Goal: Task Accomplishment & Management: Complete application form

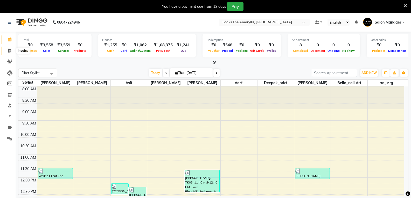
click at [9, 50] on icon at bounding box center [9, 51] width 3 height 4
select select "service"
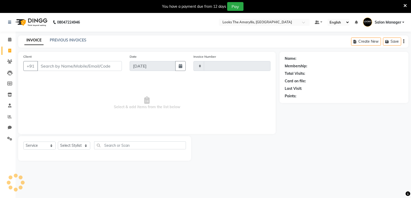
type input "3772"
select select "8939"
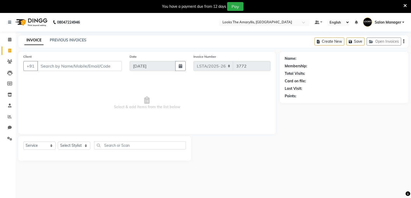
click at [82, 68] on input "Client" at bounding box center [79, 66] width 85 height 10
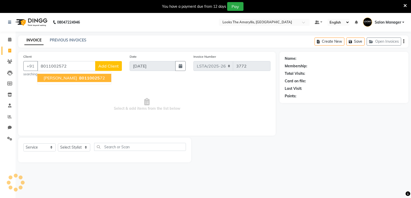
type input "8011002572"
select select "1: Object"
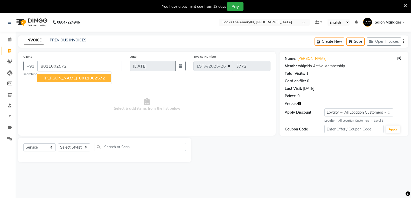
click at [93, 77] on span "80110025" at bounding box center [89, 77] width 21 height 5
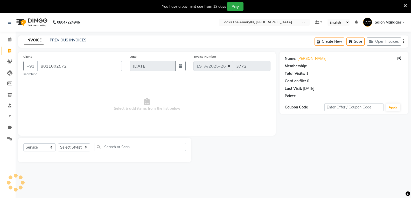
select select "1: Object"
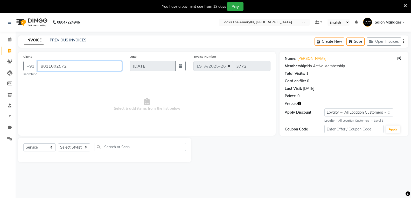
click at [81, 68] on input "8011002572" at bounding box center [79, 66] width 85 height 10
click at [75, 69] on input "8011002572" at bounding box center [79, 66] width 85 height 10
click at [71, 71] on div "Client +91 8011002572 searching..." at bounding box center [72, 65] width 106 height 23
click at [91, 68] on input "8011002572" at bounding box center [79, 66] width 85 height 10
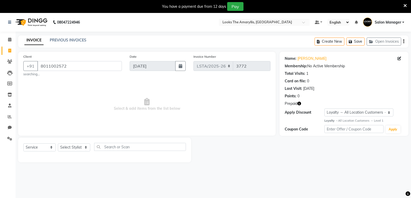
click at [91, 110] on span "Select & add items from the list below" at bounding box center [146, 105] width 247 height 52
click at [75, 69] on input "8011002572" at bounding box center [79, 66] width 85 height 10
click at [71, 67] on input "8011002572" at bounding box center [79, 66] width 85 height 10
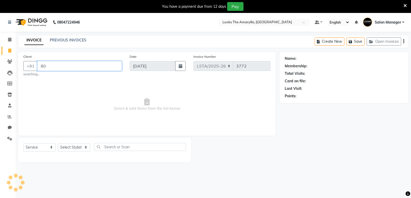
type input "8"
click at [56, 65] on input "Client" at bounding box center [79, 66] width 85 height 10
paste input "8011002572"
type input "8011002572"
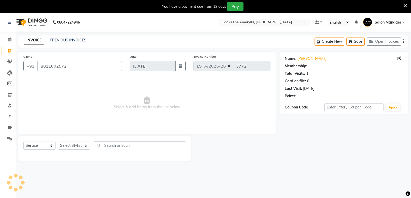
select select "1: Object"
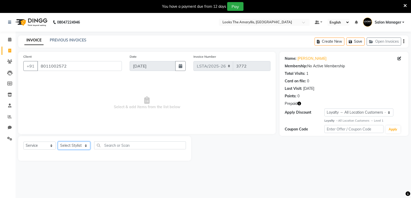
click at [83, 146] on select "Select Stylist Aarti Asif Bella_nail art Deepak_pdct Irra_Mrg Ritika Rizwan Sal…" at bounding box center [74, 146] width 32 height 8
click at [36, 125] on span "Select & add items from the list below" at bounding box center [146, 103] width 247 height 52
click at [76, 70] on input "8011002572" at bounding box center [79, 66] width 85 height 10
click at [81, 146] on select "Select Stylist Aarti Asif Bella_nail art Deepak_pdct Irra_Mrg Ritika Rizwan Sal…" at bounding box center [74, 146] width 32 height 8
select select "90428"
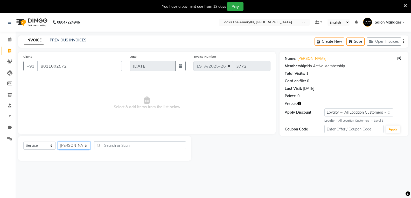
click at [58, 142] on select "Select Stylist Aarti Asif Bella_nail art Deepak_pdct Irra_Mrg Ritika Rizwan Sal…" at bounding box center [74, 146] width 32 height 8
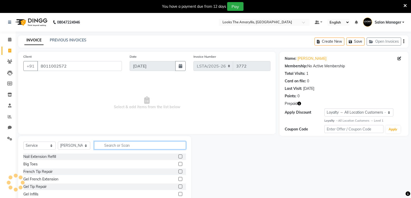
click at [109, 146] on input "text" at bounding box center [140, 146] width 92 height 8
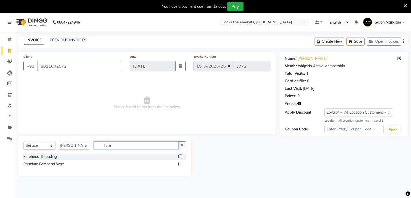
type input "fore"
click at [182, 155] on div at bounding box center [182, 157] width 8 height 6
click at [180, 157] on label at bounding box center [180, 157] width 4 height 4
click at [180, 157] on input "checkbox" at bounding box center [179, 156] width 3 height 3
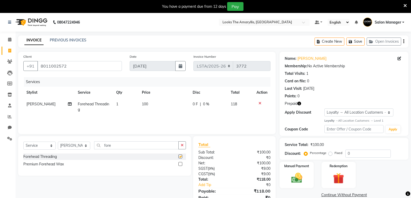
checkbox input "false"
click at [125, 148] on input "fore" at bounding box center [136, 146] width 85 height 8
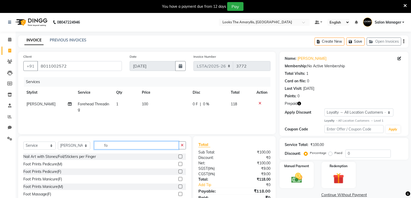
type input "f"
type input "side"
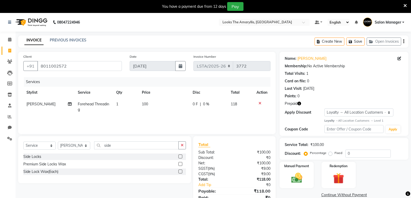
click at [180, 157] on label at bounding box center [180, 157] width 4 height 4
click at [180, 157] on input "checkbox" at bounding box center [179, 156] width 3 height 3
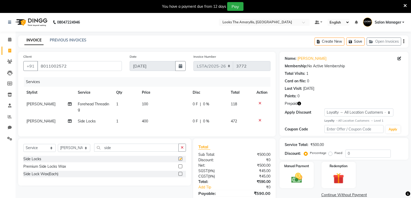
checkbox input "false"
click at [152, 121] on td "400" at bounding box center [164, 122] width 51 height 12
select select "90428"
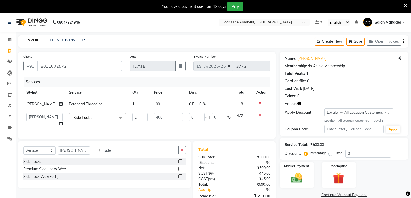
click at [152, 122] on td "400" at bounding box center [168, 120] width 35 height 20
click at [163, 118] on input "400" at bounding box center [168, 117] width 29 height 8
type input "4"
type input "150"
click at [156, 166] on div "Side Locks Premium Side Locks Wax Side Lock Wax(Each)" at bounding box center [104, 170] width 163 height 23
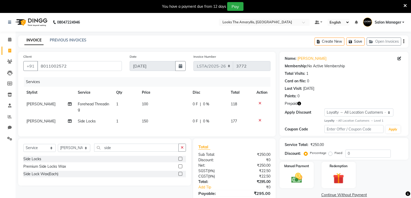
click at [149, 103] on td "100" at bounding box center [164, 107] width 51 height 17
select select "90428"
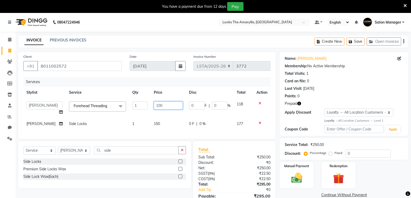
click at [162, 105] on input "100" at bounding box center [168, 106] width 29 height 8
type input "1"
type input "50"
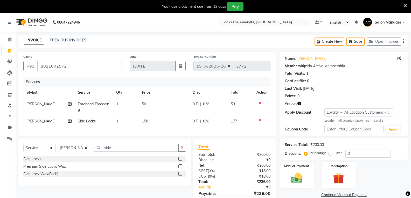
click at [132, 170] on div "Premium Side Locks Wax" at bounding box center [104, 167] width 163 height 6
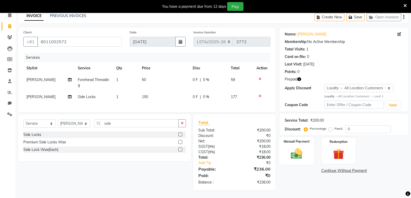
click at [298, 147] on img at bounding box center [296, 153] width 18 height 13
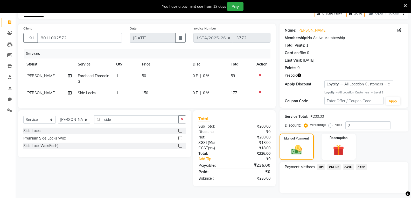
click at [347, 167] on span "CASH" at bounding box center [348, 167] width 11 height 6
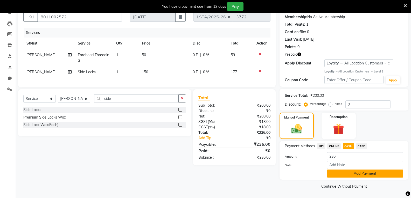
click at [352, 174] on button "Add Payment" at bounding box center [365, 174] width 76 height 8
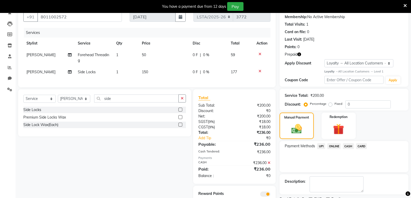
scroll to position [72, 0]
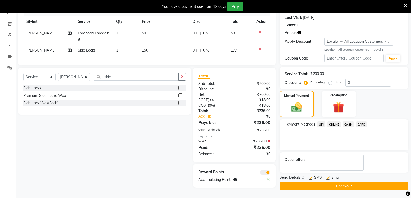
click at [310, 177] on label at bounding box center [311, 178] width 4 height 4
click at [310, 177] on input "checkbox" at bounding box center [310, 178] width 3 height 3
checkbox input "false"
click at [327, 177] on label at bounding box center [328, 178] width 4 height 4
click at [327, 177] on input "checkbox" at bounding box center [327, 178] width 3 height 3
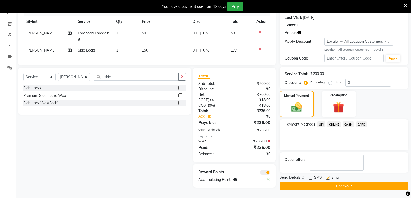
checkbox input "false"
click at [327, 183] on button "Checkout" at bounding box center [343, 187] width 129 height 8
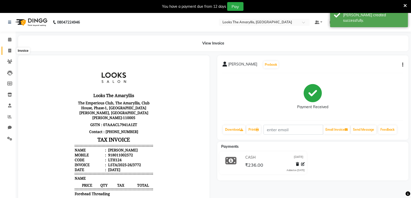
click at [10, 51] on icon at bounding box center [9, 51] width 3 height 4
select select "service"
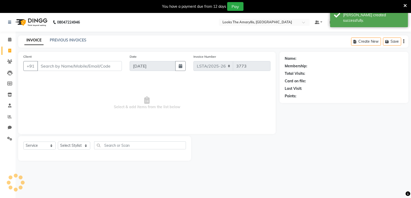
scroll to position [13, 0]
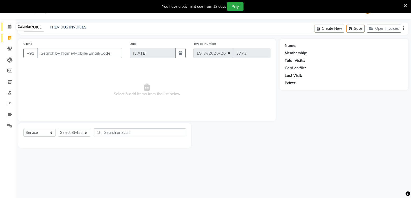
drag, startPoint x: 7, startPoint y: 26, endPoint x: 9, endPoint y: 29, distance: 3.7
click at [7, 26] on span at bounding box center [9, 27] width 9 height 6
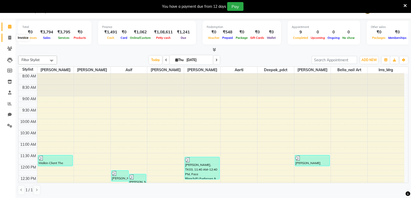
drag, startPoint x: 11, startPoint y: 37, endPoint x: 7, endPoint y: 36, distance: 3.8
click at [11, 37] on icon at bounding box center [9, 38] width 3 height 4
select select "service"
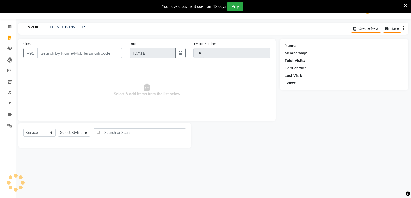
click at [74, 54] on input "Client" at bounding box center [79, 53] width 85 height 10
type input "3773"
select select "8939"
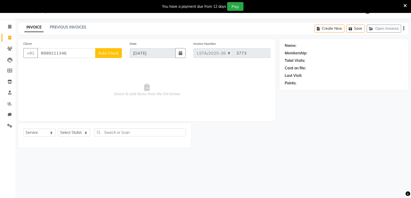
type input "9999211346"
click at [105, 57] on button "Add Client" at bounding box center [108, 53] width 27 height 10
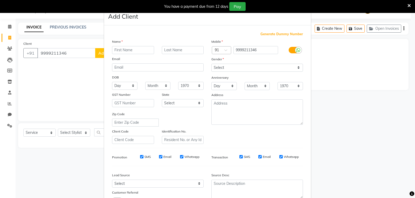
click at [125, 52] on input "text" at bounding box center [133, 50] width 42 height 8
type input "sachin"
type input "kumar"
drag, startPoint x: 231, startPoint y: 68, endPoint x: 225, endPoint y: 70, distance: 5.8
click at [231, 68] on select "Select Male Female Other Prefer Not To Say" at bounding box center [257, 68] width 92 height 8
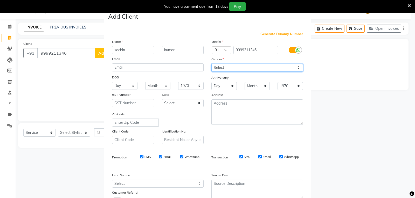
select select "male"
click at [211, 64] on select "Select Male Female Other Prefer Not To Say" at bounding box center [257, 68] width 92 height 8
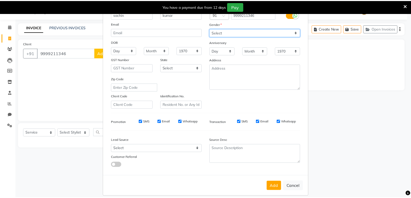
scroll to position [41, 0]
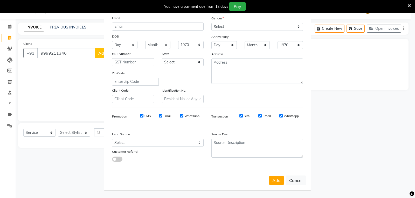
drag, startPoint x: 141, startPoint y: 116, endPoint x: 147, endPoint y: 115, distance: 5.7
click at [142, 116] on div "SMS" at bounding box center [142, 116] width 18 height 5
drag, startPoint x: 162, startPoint y: 116, endPoint x: 157, endPoint y: 116, distance: 4.4
click at [163, 116] on label "Email" at bounding box center [167, 116] width 8 height 5
click at [162, 116] on input "Email" at bounding box center [160, 115] width 3 height 3
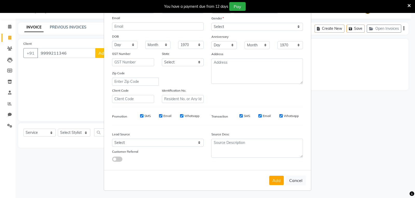
checkbox input "false"
click at [140, 115] on input "SMS" at bounding box center [141, 115] width 3 height 3
checkbox input "false"
click at [258, 115] on input "Email" at bounding box center [259, 115] width 3 height 3
checkbox input "false"
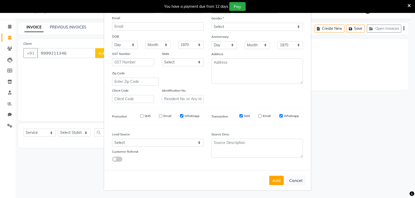
click at [272, 181] on button "Add" at bounding box center [276, 180] width 15 height 9
select select
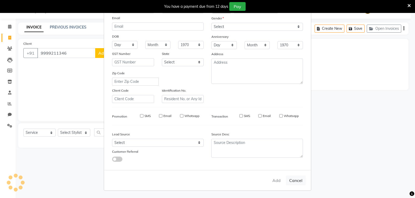
select select
checkbox input "false"
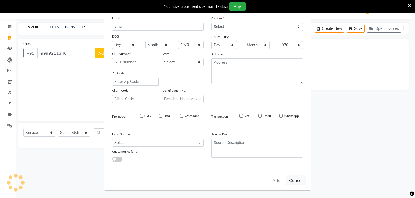
checkbox input "false"
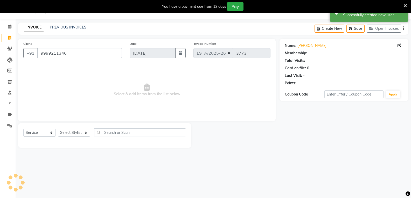
select select "1: Object"
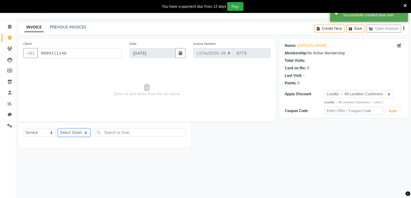
click at [86, 133] on select "Select Stylist Aarti Asif Bella_nail art Deepak_pdct Irra_Mrg Ritika Rizwan Sal…" at bounding box center [74, 133] width 32 height 8
select select "90426"
click at [58, 129] on select "Select Stylist Aarti Asif Bella_nail art Deepak_pdct Irra_Mrg Ritika Rizwan Sal…" at bounding box center [74, 133] width 32 height 8
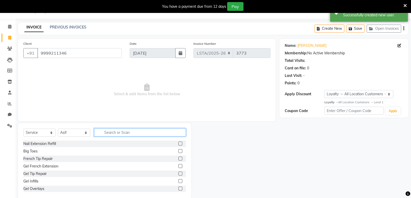
click at [127, 134] on input "text" at bounding box center [140, 133] width 92 height 8
click at [109, 130] on input "text" at bounding box center [140, 133] width 92 height 8
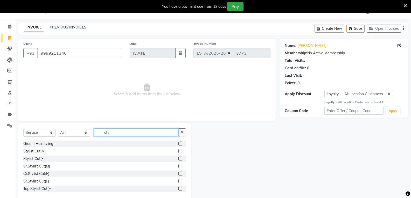
type input "sty"
click at [178, 151] on label at bounding box center [180, 151] width 4 height 4
click at [178, 151] on input "checkbox" at bounding box center [179, 151] width 3 height 3
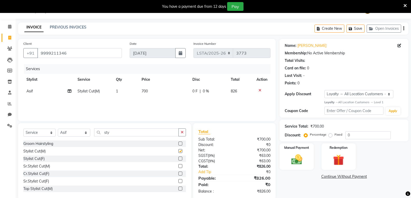
checkbox input "false"
click at [151, 90] on td "700" at bounding box center [163, 92] width 51 height 12
select select "90426"
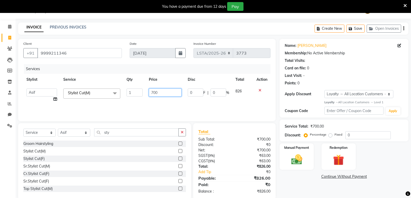
click at [151, 90] on input "700" at bounding box center [165, 93] width 32 height 8
click at [161, 93] on input "700" at bounding box center [165, 93] width 32 height 8
type input "7"
type input "300"
click at [127, 167] on div "Sr.Stylist Cut(M)" at bounding box center [104, 166] width 163 height 6
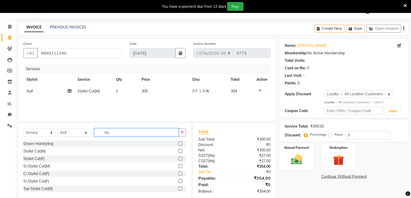
click at [122, 130] on input "sty" at bounding box center [136, 133] width 85 height 8
type input "s"
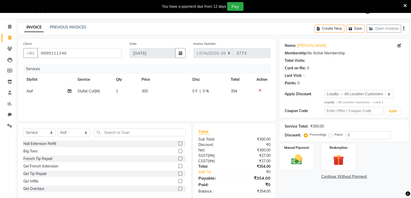
click at [151, 90] on td "300" at bounding box center [163, 92] width 51 height 12
select select "90426"
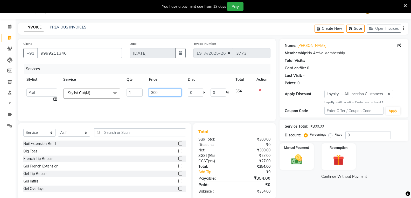
click at [158, 91] on input "300" at bounding box center [165, 93] width 32 height 8
type input "3"
type input "297"
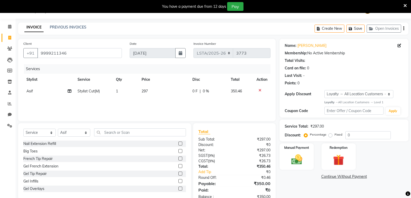
click at [141, 164] on div "Gel French Extension" at bounding box center [104, 166] width 163 height 6
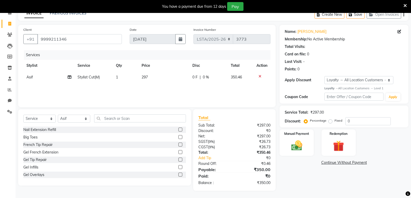
scroll to position [27, 0]
click at [291, 149] on img at bounding box center [296, 145] width 18 height 13
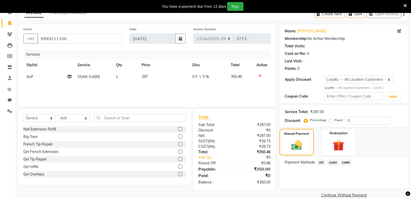
click at [330, 164] on span "CASH" at bounding box center [332, 163] width 11 height 6
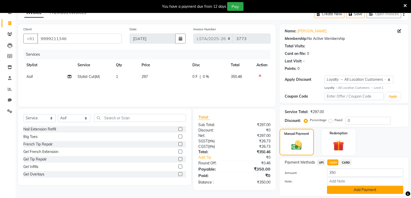
click at [340, 191] on button "Add Payment" at bounding box center [365, 190] width 76 height 8
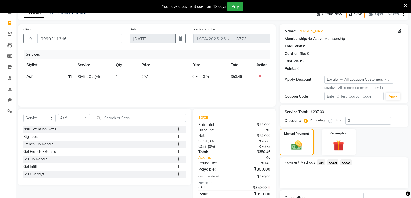
scroll to position [72, 0]
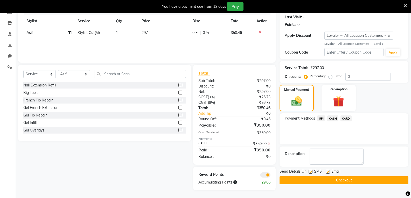
click at [309, 173] on label at bounding box center [311, 172] width 4 height 4
click at [309, 173] on input "checkbox" at bounding box center [310, 172] width 3 height 3
checkbox input "false"
click at [326, 172] on label at bounding box center [328, 172] width 4 height 4
click at [326, 172] on input "checkbox" at bounding box center [327, 172] width 3 height 3
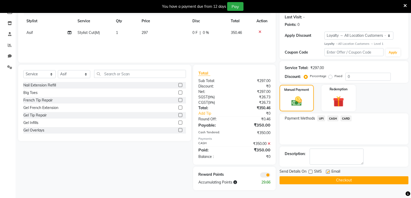
checkbox input "false"
click at [331, 179] on button "Checkout" at bounding box center [343, 181] width 129 height 8
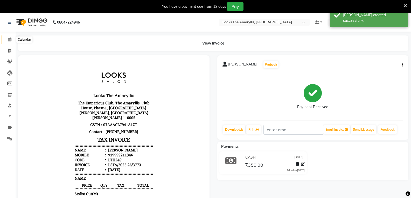
drag, startPoint x: 9, startPoint y: 37, endPoint x: 10, endPoint y: 40, distance: 3.3
click at [9, 37] on span at bounding box center [9, 40] width 9 height 6
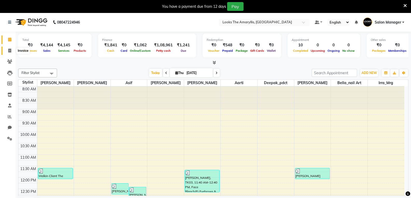
click at [7, 51] on span at bounding box center [9, 51] width 9 height 6
select select "service"
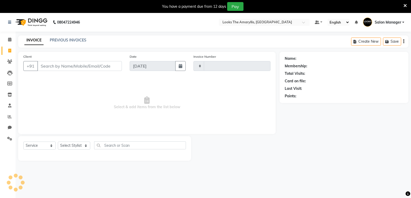
type input "3774"
select select "8939"
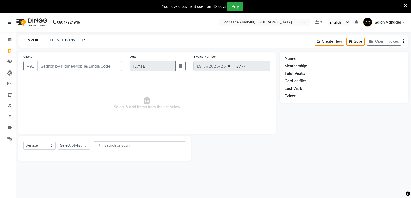
click at [71, 68] on input "Client" at bounding box center [79, 66] width 85 height 10
type input "9971292245"
click at [102, 65] on span "Add Client" at bounding box center [108, 66] width 20 height 5
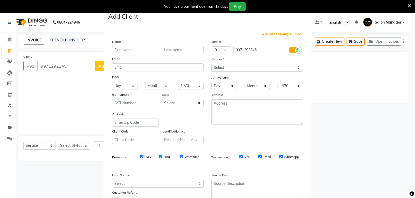
click at [132, 51] on input "text" at bounding box center [133, 50] width 42 height 8
type input "kusum"
click at [175, 52] on input "text" at bounding box center [183, 50] width 42 height 8
type input "a"
click at [114, 50] on input "kusum" at bounding box center [133, 50] width 42 height 8
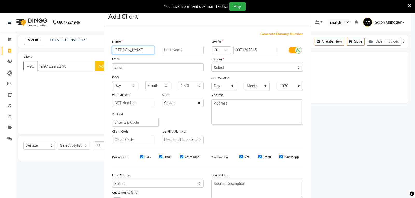
type input "Kusum"
click at [163, 49] on input "text" at bounding box center [183, 50] width 42 height 8
type input "Agarwal"
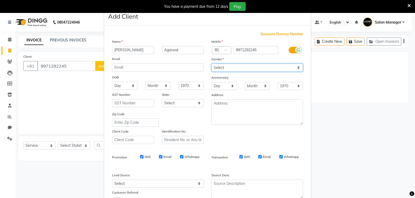
click at [234, 66] on select "Select Male Female Other Prefer Not To Say" at bounding box center [257, 68] width 92 height 8
select select "female"
click at [211, 64] on select "Select Male Female Other Prefer Not To Say" at bounding box center [257, 68] width 92 height 8
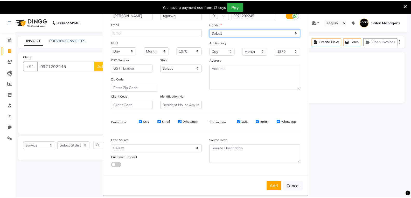
scroll to position [41, 0]
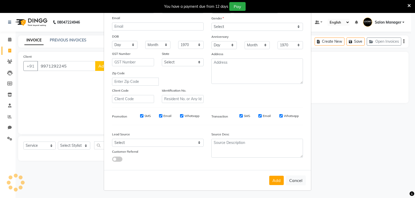
click at [140, 116] on input "SMS" at bounding box center [141, 115] width 3 height 3
checkbox input "false"
click at [159, 115] on input "Email" at bounding box center [160, 115] width 3 height 3
checkbox input "false"
click at [260, 115] on div "Email" at bounding box center [264, 116] width 12 height 5
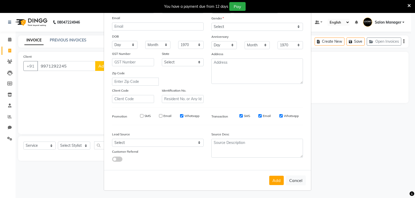
click at [258, 116] on input "Email" at bounding box center [259, 115] width 3 height 3
checkbox input "false"
click at [276, 183] on button "Add" at bounding box center [276, 180] width 15 height 9
select select
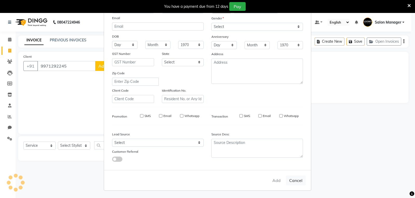
select select
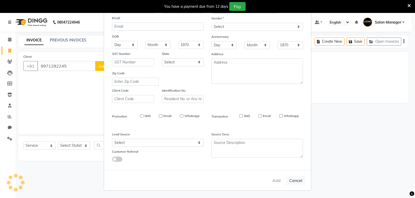
checkbox input "false"
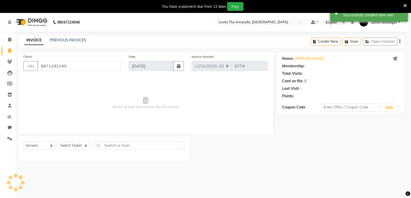
select select "1: Object"
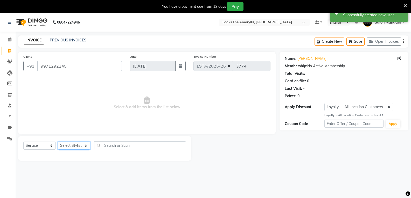
click at [74, 146] on select "Select Stylist Aarti Asif Bella_nail art Deepak_pdct Irra_Mrg Ritika Rizwan Sal…" at bounding box center [74, 146] width 32 height 8
select select "90429"
click at [58, 142] on select "Select Stylist Aarti Asif Bella_nail art Deepak_pdct Irra_Mrg Ritika Rizwan Sal…" at bounding box center [74, 146] width 32 height 8
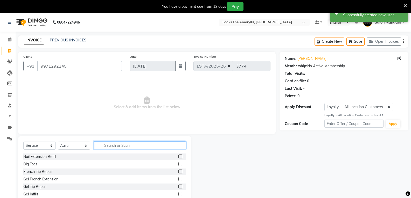
click at [110, 148] on input "text" at bounding box center [140, 146] width 92 height 8
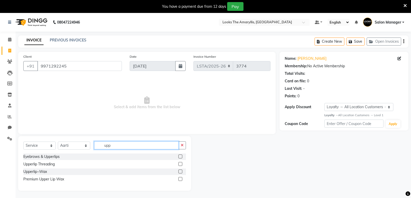
type input "upp"
drag, startPoint x: 72, startPoint y: 164, endPoint x: 68, endPoint y: 170, distance: 6.3
click at [72, 164] on div "Upperlip Threading" at bounding box center [104, 164] width 163 height 6
click at [180, 164] on label at bounding box center [180, 164] width 4 height 4
click at [180, 164] on input "checkbox" at bounding box center [179, 164] width 3 height 3
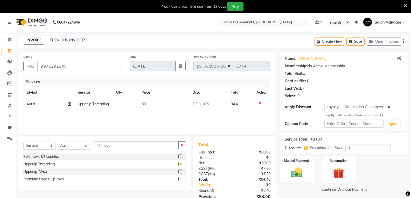
checkbox input "false"
click at [147, 104] on td "80" at bounding box center [163, 105] width 51 height 12
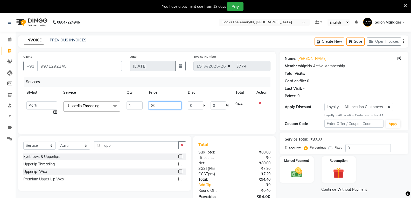
click at [157, 103] on input "80" at bounding box center [165, 106] width 32 height 8
type input "8"
type input "50"
click at [116, 174] on div "Upperlip~Wax" at bounding box center [104, 172] width 163 height 6
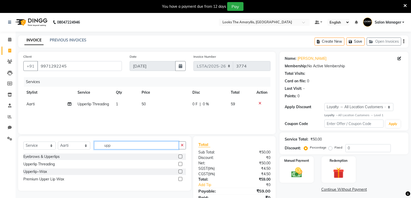
click at [116, 143] on input "upp" at bounding box center [136, 146] width 85 height 8
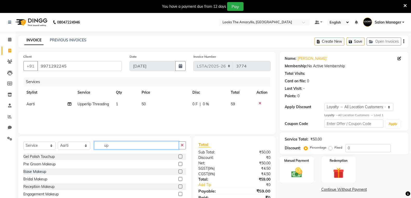
type input "u"
type input "touch"
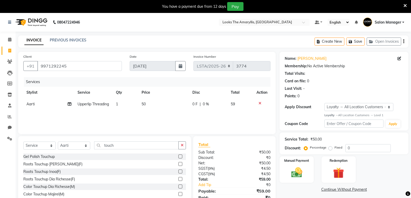
click at [178, 172] on label at bounding box center [180, 172] width 4 height 4
click at [178, 172] on input "checkbox" at bounding box center [179, 171] width 3 height 3
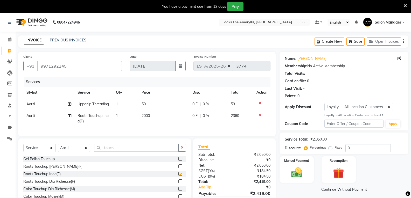
checkbox input "false"
click at [152, 120] on td "2000" at bounding box center [163, 118] width 51 height 17
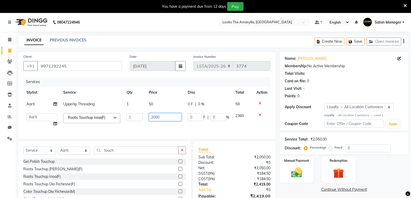
click at [162, 117] on input "2000" at bounding box center [165, 117] width 32 height 8
type input "2"
type input "1300"
click at [120, 154] on input "touch" at bounding box center [136, 150] width 85 height 8
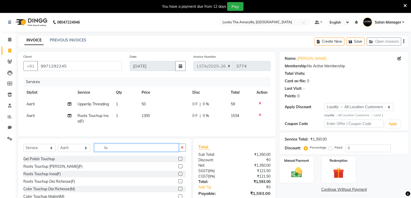
type input "t"
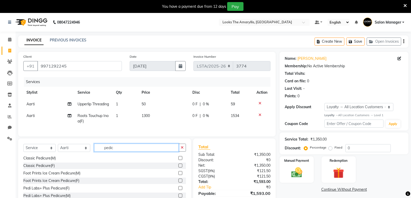
type input "pedic"
click at [178, 168] on label at bounding box center [180, 166] width 4 height 4
click at [178, 168] on input "checkbox" at bounding box center [179, 165] width 3 height 3
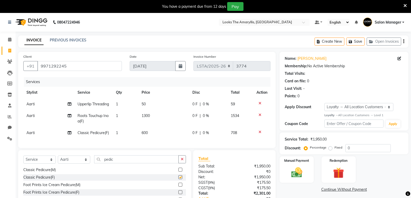
checkbox input "false"
click at [149, 139] on td "600" at bounding box center [163, 133] width 51 height 12
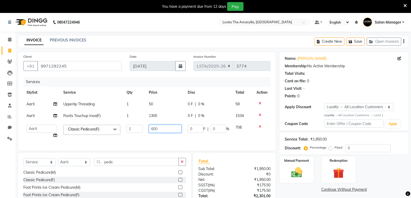
click at [160, 129] on input "600" at bounding box center [165, 129] width 32 height 8
type input "6"
type input "750"
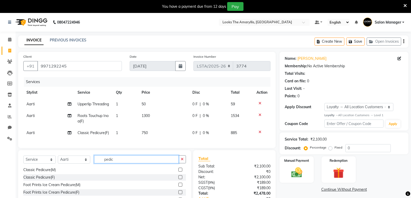
click at [117, 164] on input "pedic" at bounding box center [136, 160] width 85 height 8
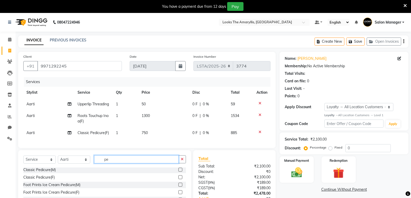
type input "p"
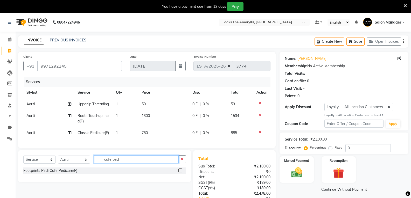
type input "cafe ped"
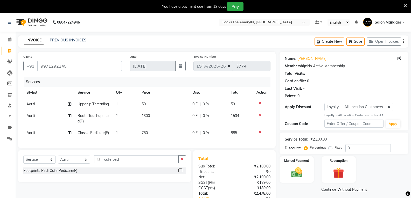
click at [180, 173] on label at bounding box center [180, 171] width 4 height 4
click at [180, 173] on input "checkbox" at bounding box center [179, 170] width 3 height 3
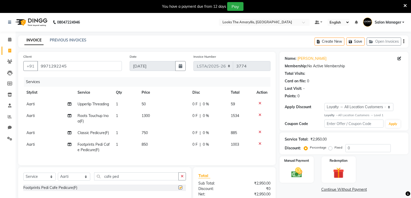
checkbox input "false"
click at [260, 134] on icon at bounding box center [259, 132] width 3 height 4
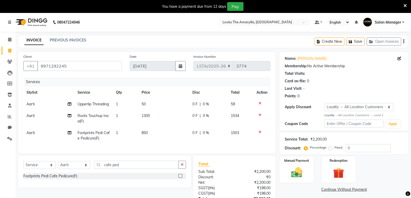
click at [150, 138] on td "850" at bounding box center [163, 135] width 51 height 17
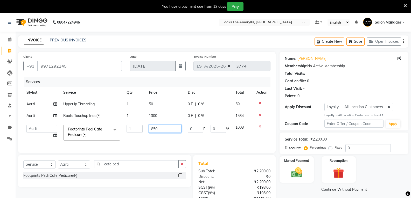
click at [169, 127] on input "850" at bounding box center [165, 129] width 32 height 8
type input "8"
type input "750"
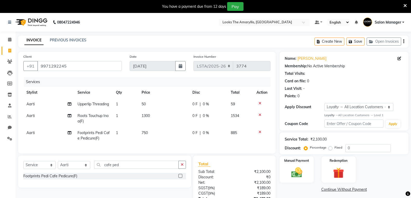
click at [150, 180] on div "Select Service Product Membership Package Voucher Prepaid Gift Card Select Styl…" at bounding box center [104, 172] width 173 height 32
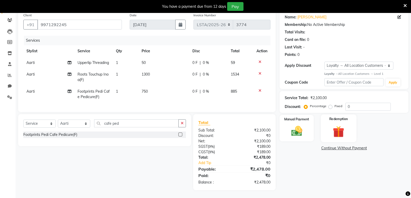
click at [340, 125] on img at bounding box center [338, 132] width 18 height 14
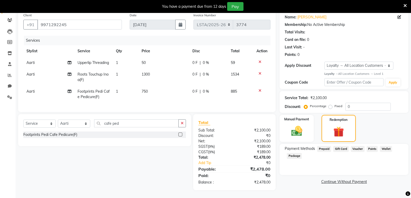
click at [324, 146] on span "Prepaid" at bounding box center [324, 149] width 14 height 6
click at [322, 146] on span "Prepaid" at bounding box center [324, 149] width 14 height 6
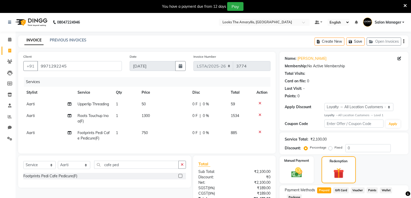
drag, startPoint x: 32, startPoint y: 122, endPoint x: 39, endPoint y: 122, distance: 6.2
click at [33, 118] on span "Aarti" at bounding box center [30, 116] width 8 height 5
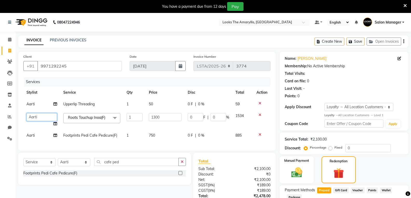
click at [50, 116] on select "Aarti Asif Bella_nail art Deepak_pdct Irra_Mrg Ritika Rizwan Salon Manager Sama…" at bounding box center [41, 117] width 31 height 8
select select "90424"
click at [37, 136] on td "Aarti" at bounding box center [41, 136] width 37 height 12
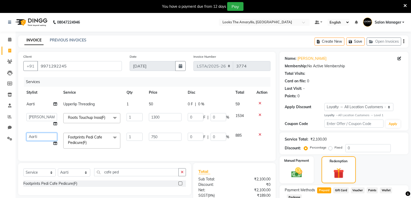
click at [41, 135] on select "Aarti Asif Bella_nail art Deepak_pdct Irra_Mrg Ritika Rizwan Salon Manager Sama…" at bounding box center [41, 137] width 31 height 8
select select "90430"
click at [353, 42] on icon "button" at bounding box center [351, 42] width 5 height 4
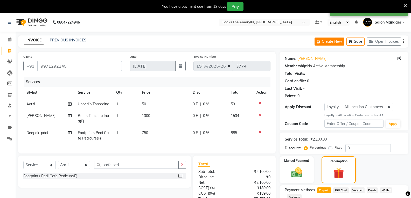
click at [328, 43] on button "Create New" at bounding box center [329, 42] width 30 height 8
select select "service"
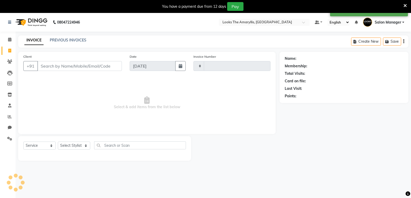
type input "3774"
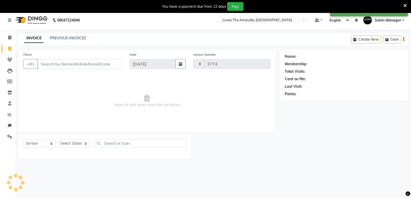
select select "8939"
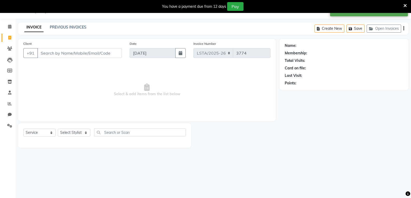
click at [54, 55] on input "Client" at bounding box center [79, 53] width 85 height 10
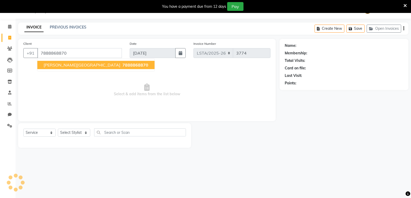
type input "7888868870"
select select "1: Object"
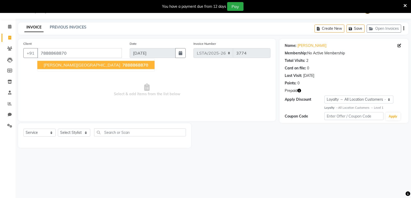
click at [122, 65] on span "7888868870" at bounding box center [135, 64] width 26 height 5
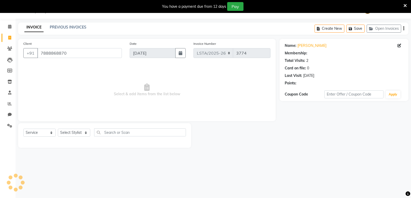
select select "1: Object"
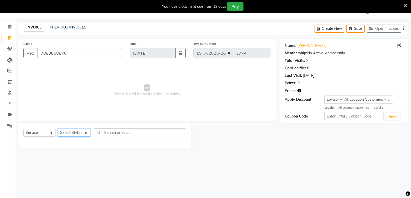
click at [81, 134] on select "Select Stylist Aarti Asif Bella_nail art Deepak_pdct Irra_Mrg Ritika Rizwan Sal…" at bounding box center [74, 133] width 32 height 8
select select "90430"
click at [58, 129] on select "Select Stylist Aarti Asif Bella_nail art Deepak_pdct Irra_Mrg Ritika Rizwan Sal…" at bounding box center [74, 133] width 32 height 8
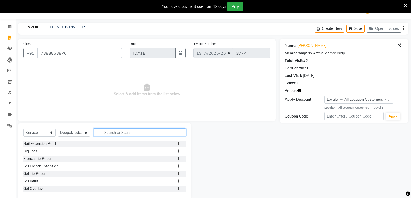
click at [107, 135] on input "text" at bounding box center [140, 133] width 92 height 8
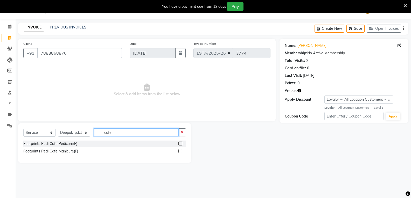
type input "cafe"
click at [179, 143] on label at bounding box center [180, 144] width 4 height 4
click at [179, 143] on input "checkbox" at bounding box center [179, 143] width 3 height 3
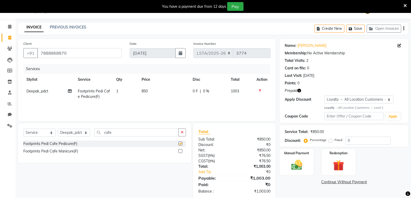
checkbox input "false"
click at [149, 89] on td "850" at bounding box center [163, 94] width 51 height 17
select select "90430"
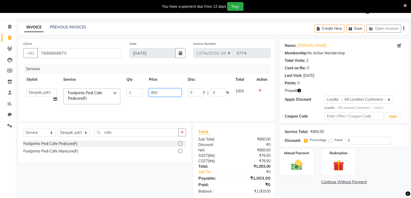
click at [157, 90] on input "850" at bounding box center [165, 93] width 32 height 8
type input "8"
type input "750"
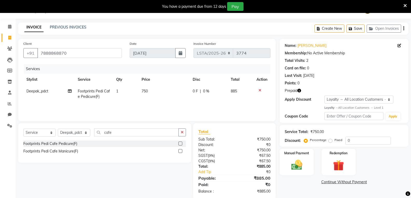
click at [128, 165] on div "Select Service Product Membership Package Voucher Prepaid Gift Card Select Styl…" at bounding box center [102, 161] width 177 height 76
click at [86, 134] on select "Select Stylist Aarti Asif Bella_nail art Deepak_pdct Irra_Mrg Ritika Rizwan Sal…" at bounding box center [74, 133] width 32 height 8
select select "90427"
click at [58, 129] on select "Select Stylist Aarti Asif Bella_nail art Deepak_pdct Irra_Mrg Ritika Rizwan Sal…" at bounding box center [74, 133] width 32 height 8
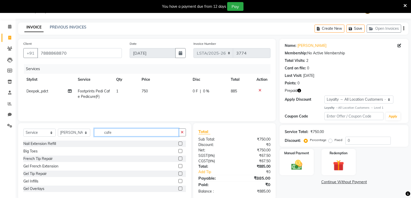
click at [119, 132] on input "cafe" at bounding box center [136, 133] width 85 height 8
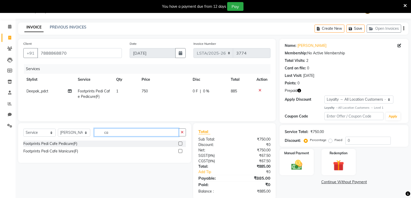
type input "c"
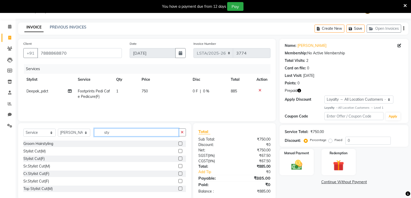
type input "sty"
click at [178, 151] on label at bounding box center [180, 151] width 4 height 4
click at [178, 151] on input "checkbox" at bounding box center [179, 151] width 3 height 3
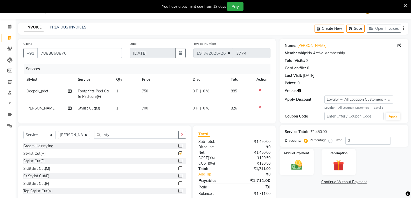
checkbox input "false"
click at [118, 139] on input "sty" at bounding box center [136, 135] width 85 height 8
type input "s"
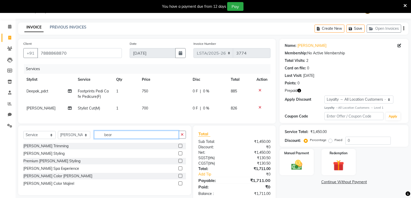
type input "bear"
click at [180, 148] on label at bounding box center [180, 146] width 4 height 4
click at [180, 148] on input "checkbox" at bounding box center [179, 146] width 3 height 3
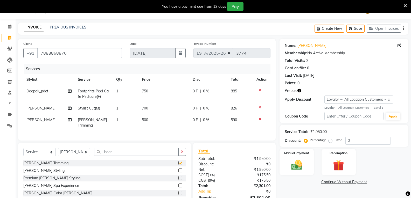
checkbox input "false"
click at [148, 108] on td "700" at bounding box center [164, 109] width 51 height 12
select select "90427"
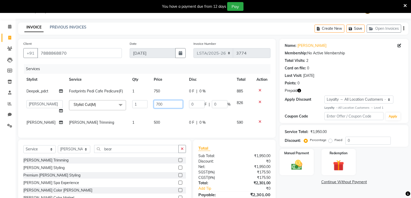
click at [165, 104] on input "700" at bounding box center [168, 104] width 29 height 8
type input "7"
type input "300"
click at [162, 122] on td "500" at bounding box center [168, 123] width 35 height 12
select select "90427"
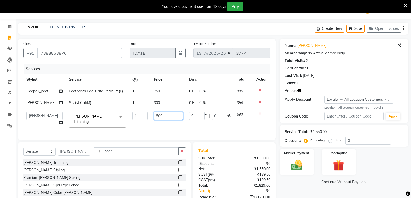
click at [165, 116] on input "500" at bounding box center [168, 116] width 29 height 8
type input "5"
type input "200"
click at [137, 173] on div "Beard Trimming Beard Styling Premium Beard Styling Beard Spa Experience Beard C…" at bounding box center [104, 182] width 163 height 45
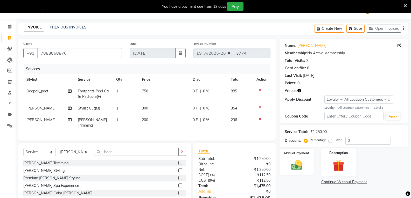
click at [330, 164] on img at bounding box center [338, 166] width 18 height 14
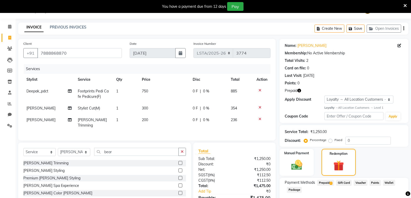
click at [321, 182] on span "Prepaid 2" at bounding box center [325, 183] width 17 height 6
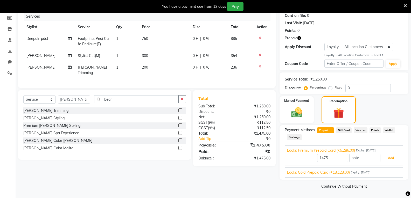
click at [388, 158] on button "Add" at bounding box center [390, 158] width 19 height 9
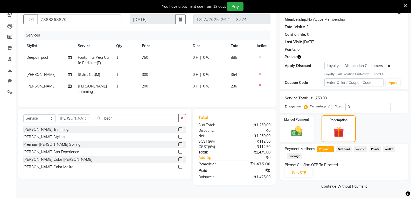
scroll to position [47, 0]
click at [295, 176] on button "Send OTP" at bounding box center [298, 173] width 27 height 9
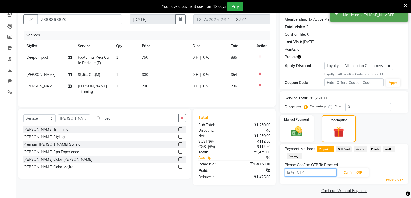
click at [307, 174] on input "text" at bounding box center [311, 173] width 52 height 8
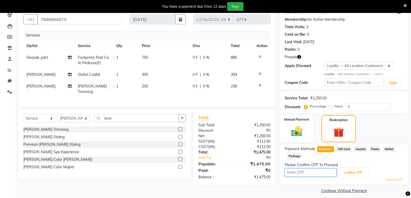
click at [308, 173] on input "text" at bounding box center [311, 173] width 52 height 8
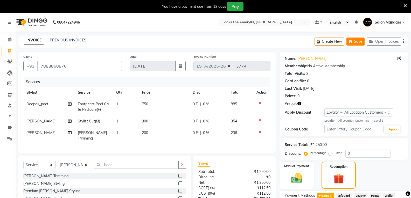
click at [358, 41] on button "Save" at bounding box center [355, 42] width 18 height 8
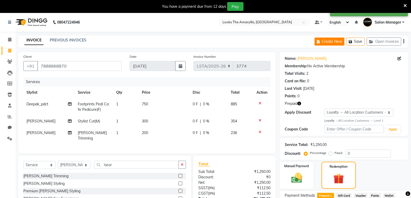
click at [336, 43] on button "Create New" at bounding box center [329, 42] width 30 height 8
select select "service"
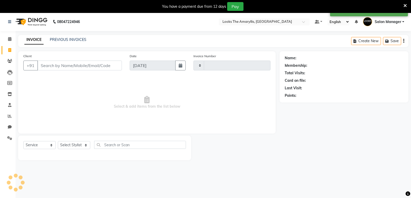
type input "3774"
select select "8939"
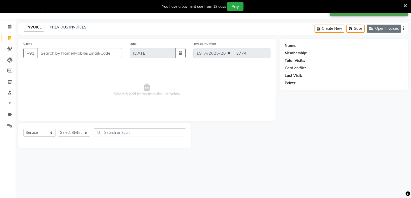
click at [388, 30] on button "Open Invoices" at bounding box center [384, 29] width 34 height 8
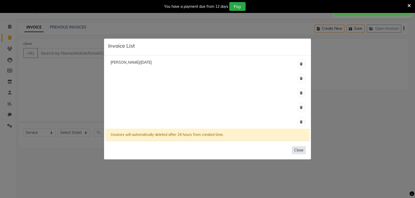
click at [304, 149] on button "Close" at bounding box center [299, 150] width 14 height 8
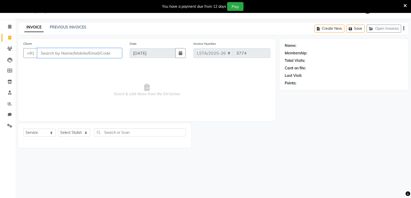
click at [90, 54] on input "Client" at bounding box center [79, 53] width 85 height 10
click at [305, 168] on div "08047224946 Select Location × Looks The Amaryllis, New Delhi Default Panel My P…" at bounding box center [205, 99] width 411 height 198
click at [384, 27] on button "Open Invoices" at bounding box center [384, 29] width 34 height 8
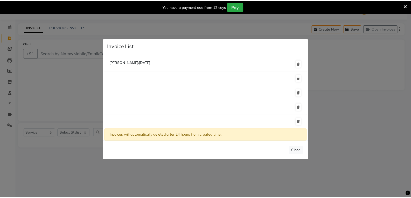
scroll to position [0, 0]
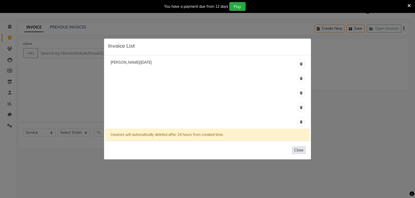
click at [297, 150] on button "Close" at bounding box center [299, 150] width 14 height 8
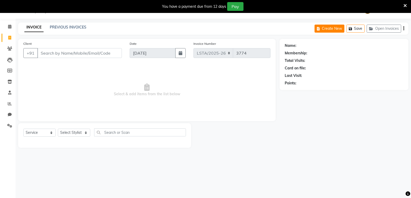
click at [331, 29] on button "Create New" at bounding box center [329, 29] width 30 height 8
select select "service"
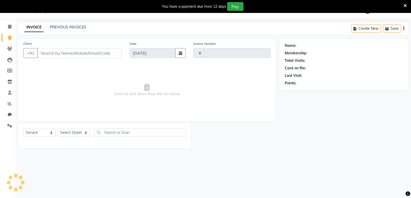
type input "3774"
select select "8939"
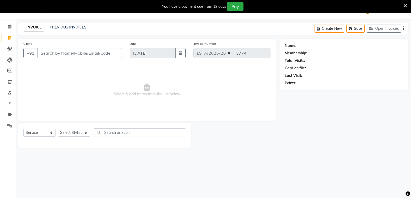
drag, startPoint x: 97, startPoint y: 47, endPoint x: 100, endPoint y: 49, distance: 3.2
click at [98, 47] on div "Client +91" at bounding box center [72, 51] width 106 height 21
click at [97, 55] on input "Client" at bounding box center [79, 53] width 85 height 10
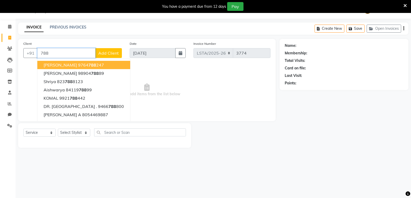
click at [78, 59] on ngb-typeahead-window "Mansi 9764 788 247 Anuja 98904 788 89 shriya 823 788 8123 aishwarya 84119 788 9…" at bounding box center [83, 103] width 93 height 88
type input "7"
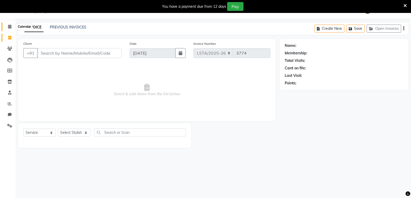
drag, startPoint x: 12, startPoint y: 26, endPoint x: 26, endPoint y: 30, distance: 14.3
click at [12, 26] on span at bounding box center [9, 27] width 9 height 6
